Goal: Transaction & Acquisition: Purchase product/service

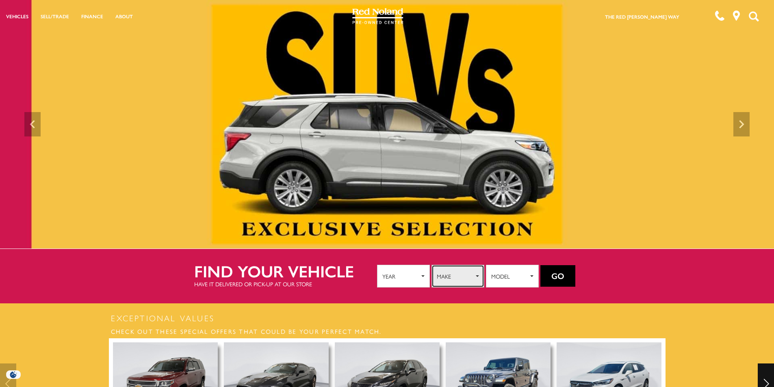
click at [473, 276] on span "Make" at bounding box center [455, 276] width 37 height 12
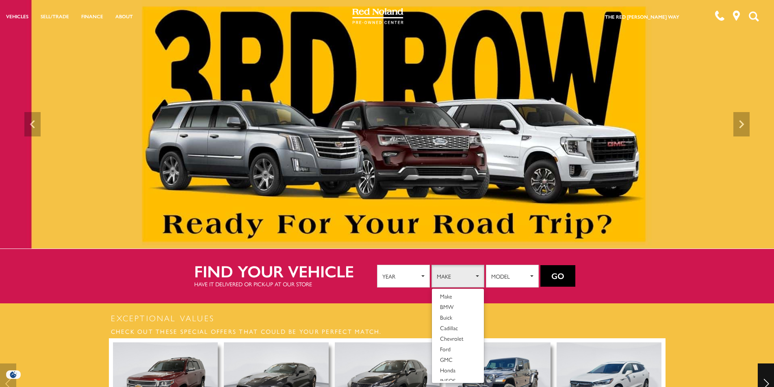
click at [507, 308] on section "Exceptional Values Check out these special offers that could be your perfect ma…" at bounding box center [387, 385] width 774 height 162
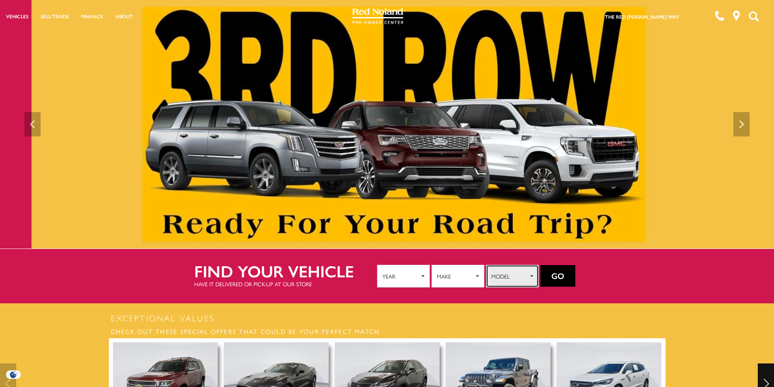
click at [517, 276] on span "Model" at bounding box center [509, 276] width 37 height 12
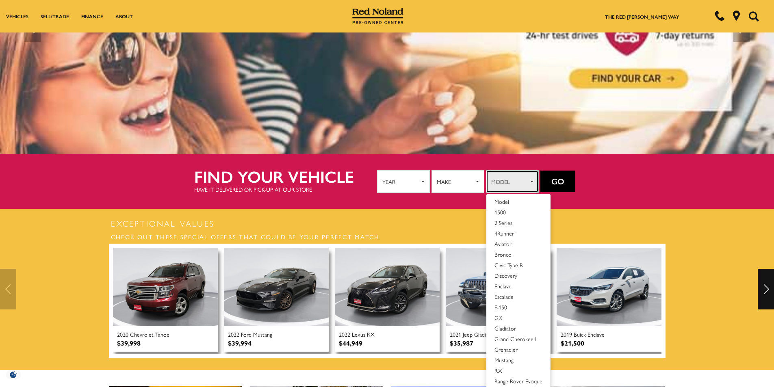
scroll to position [81, 0]
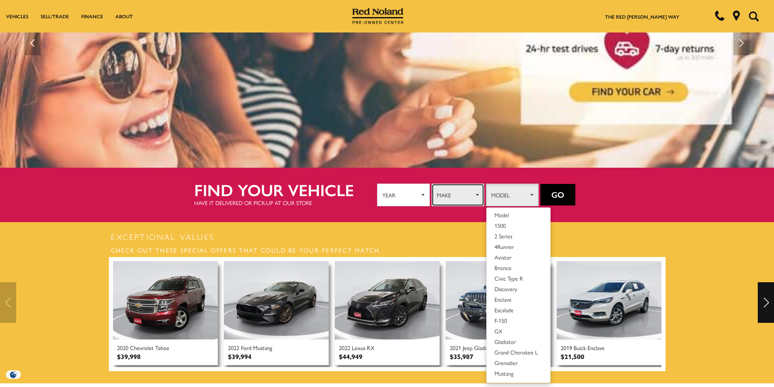
click at [471, 199] on button "Make" at bounding box center [458, 195] width 53 height 23
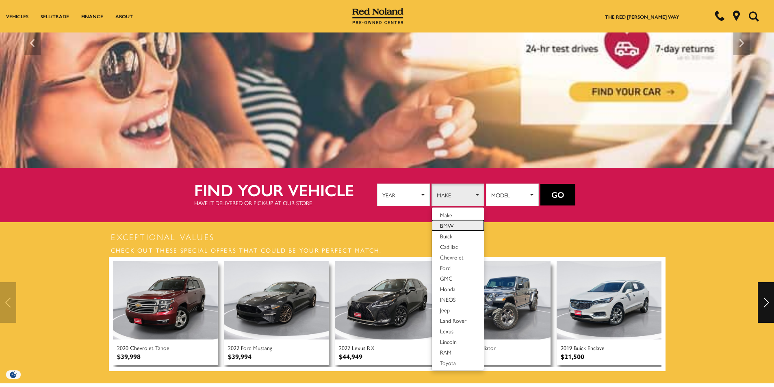
click at [456, 220] on link "BMW" at bounding box center [458, 225] width 52 height 11
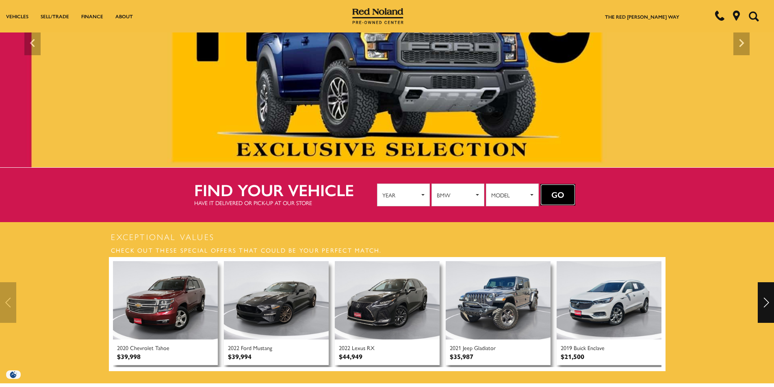
click at [559, 193] on button "Go" at bounding box center [558, 195] width 35 height 22
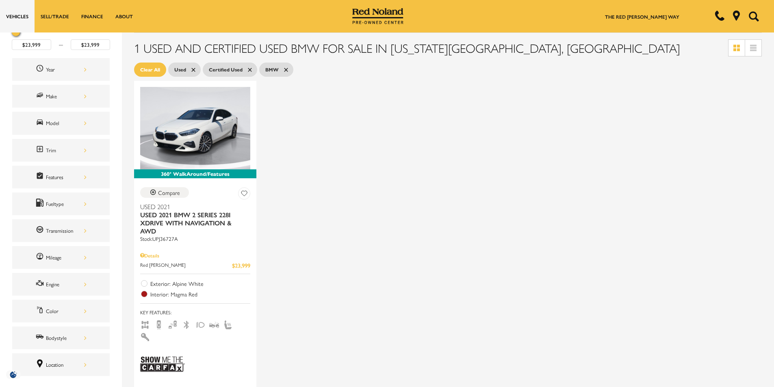
scroll to position [41, 0]
